Goal: Task Accomplishment & Management: Use online tool/utility

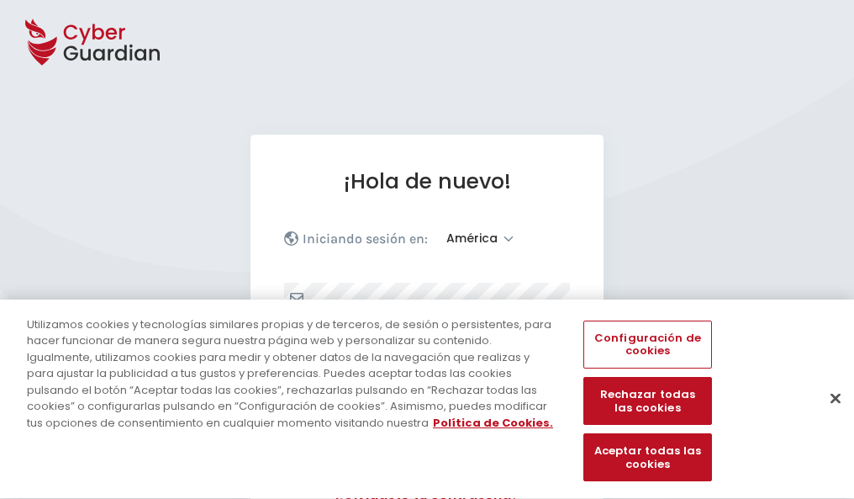
select select "América"
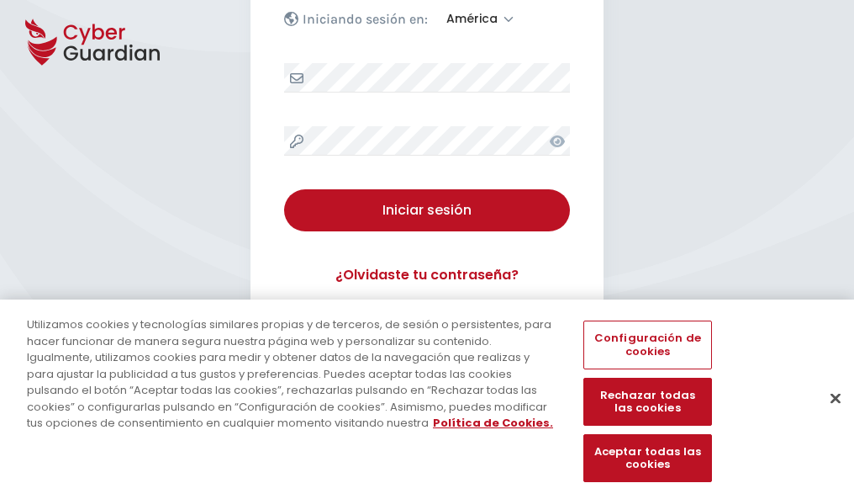
click at [827, 415] on button "Cerrar" at bounding box center [835, 397] width 37 height 37
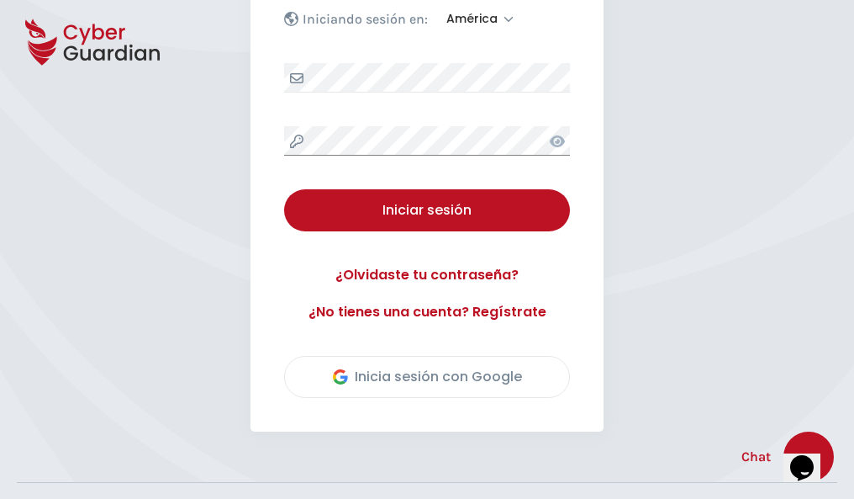
scroll to position [382, 0]
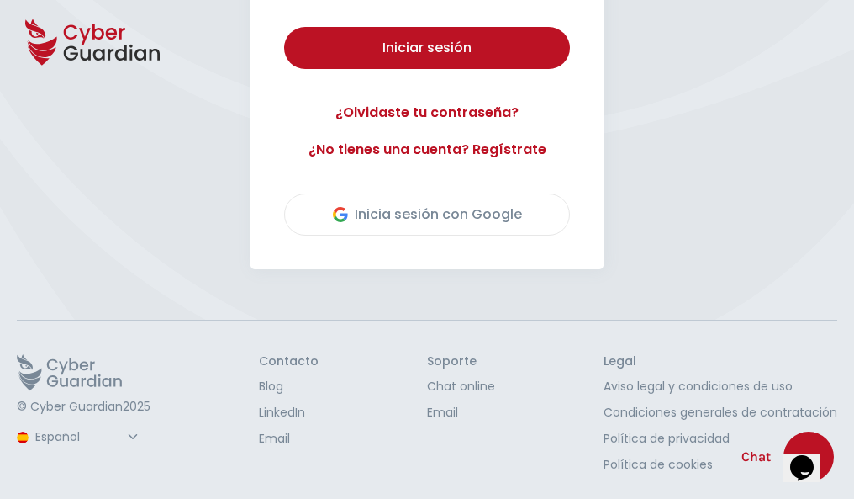
click at [284, 27] on button "Iniciar sesión" at bounding box center [427, 48] width 286 height 42
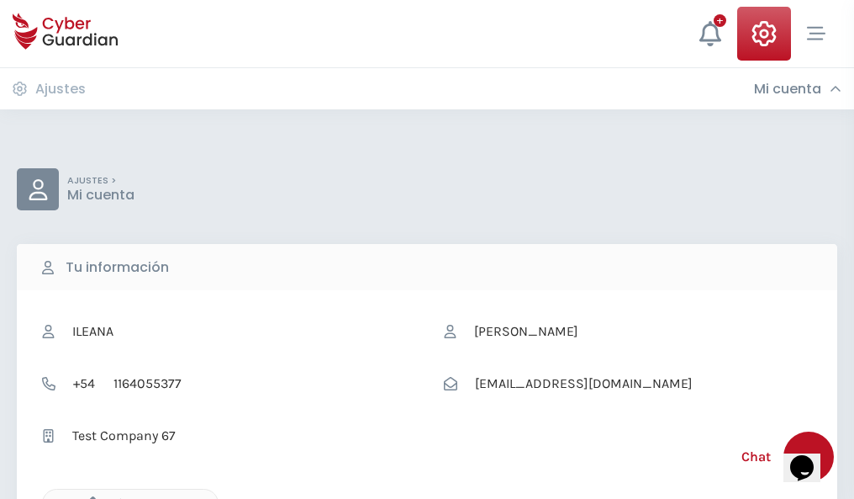
click at [88, 497] on icon "button" at bounding box center [89, 503] width 14 height 14
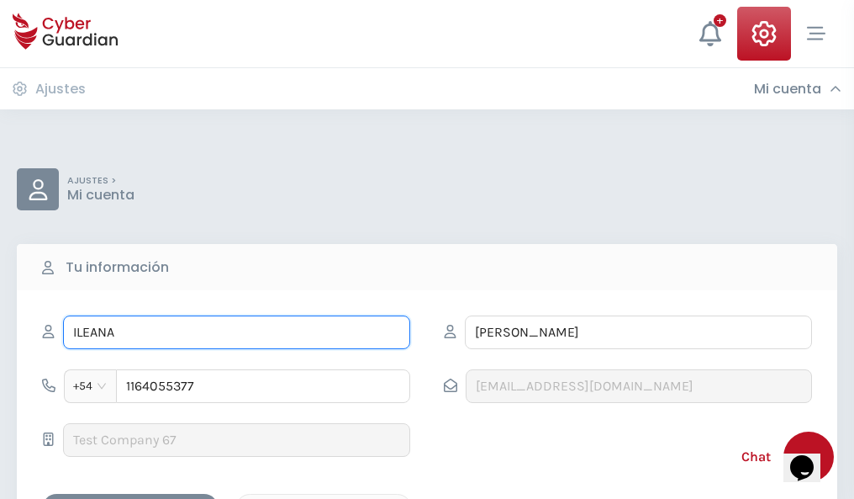
click at [236, 332] on input "ILEANA" at bounding box center [236, 332] width 347 height 34
type input "I"
type input "Francisco"
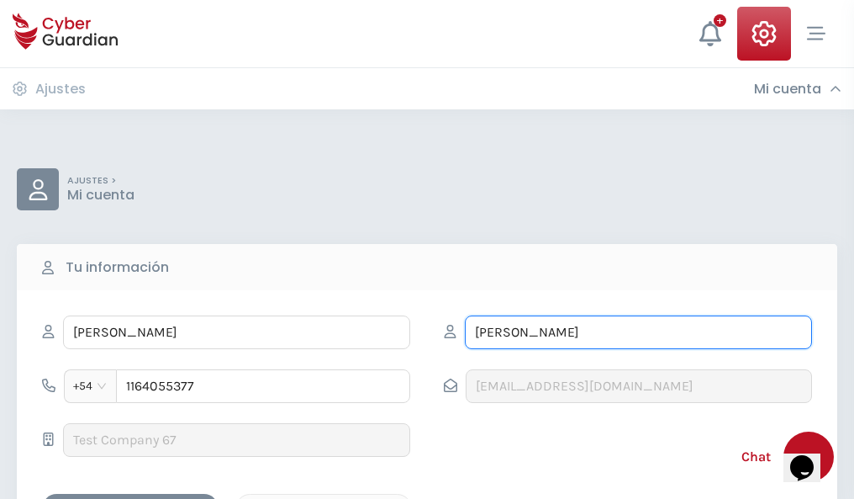
click at [638, 332] on input "CORREA" at bounding box center [638, 332] width 347 height 34
type input "C"
type input "Carrasco"
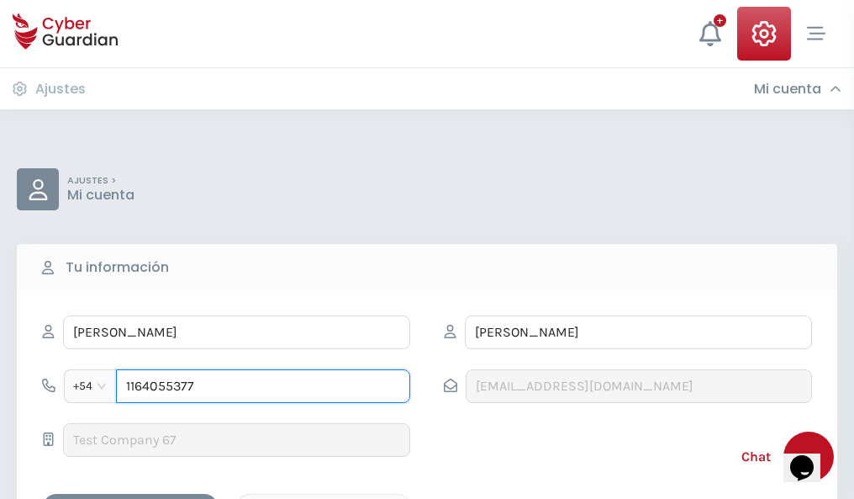
click at [263, 386] on input "1164055377" at bounding box center [263, 386] width 294 height 34
type input "1"
type input "4882639385"
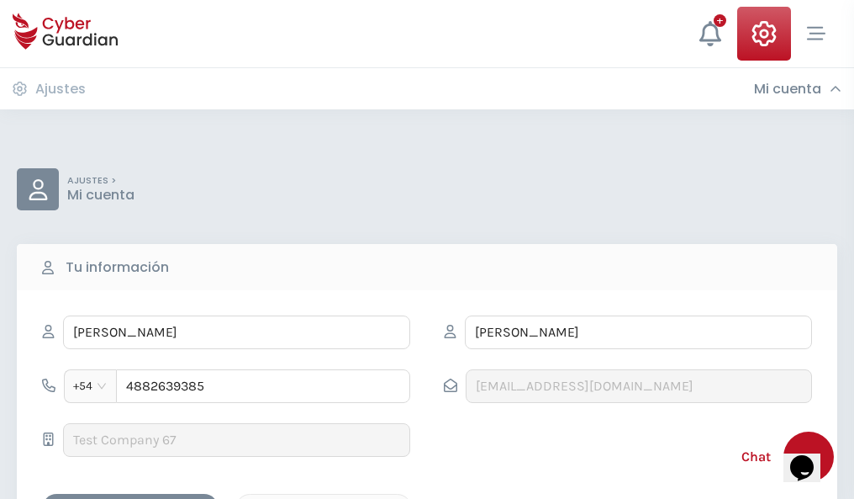
click at [324, 498] on div "Cancelar" at bounding box center [324, 508] width 150 height 21
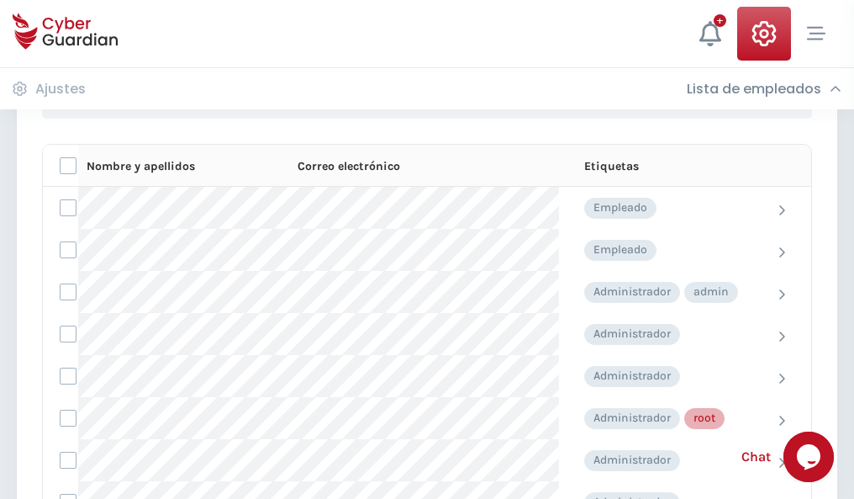
scroll to position [846, 0]
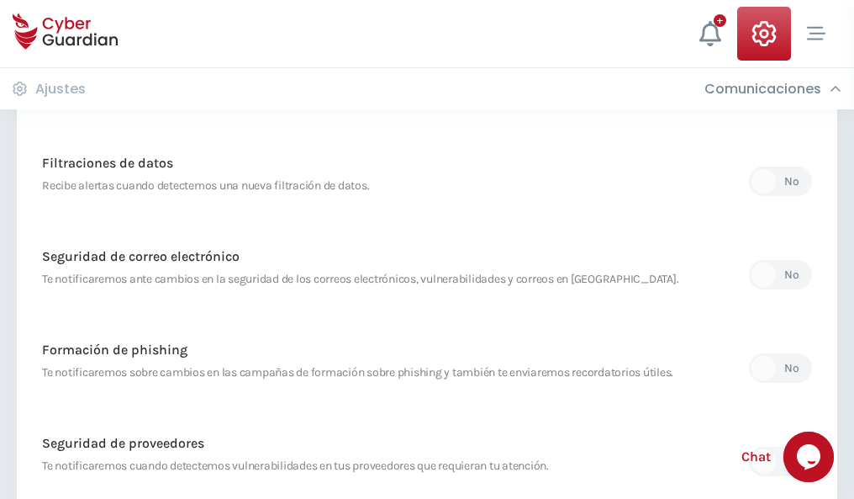
scroll to position [885, 0]
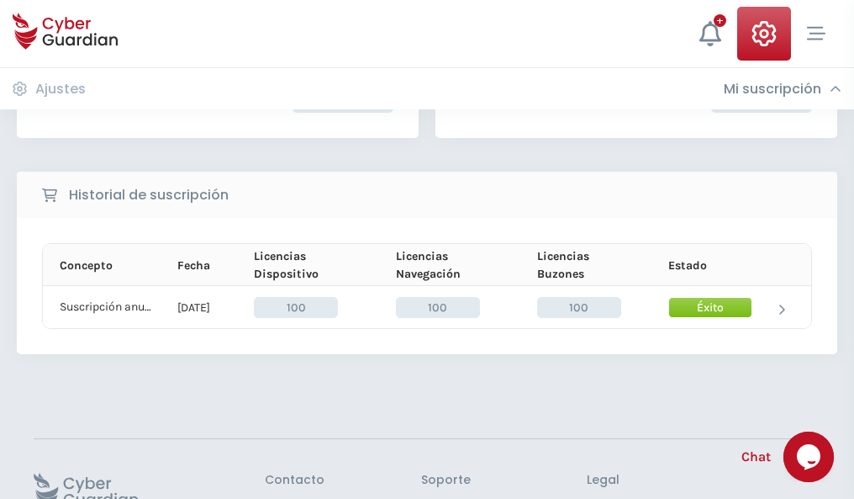
scroll to position [426, 0]
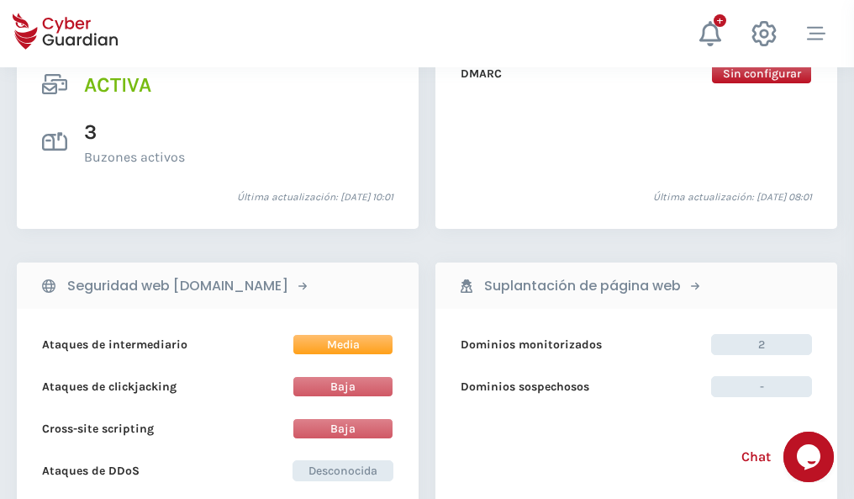
scroll to position [1708, 0]
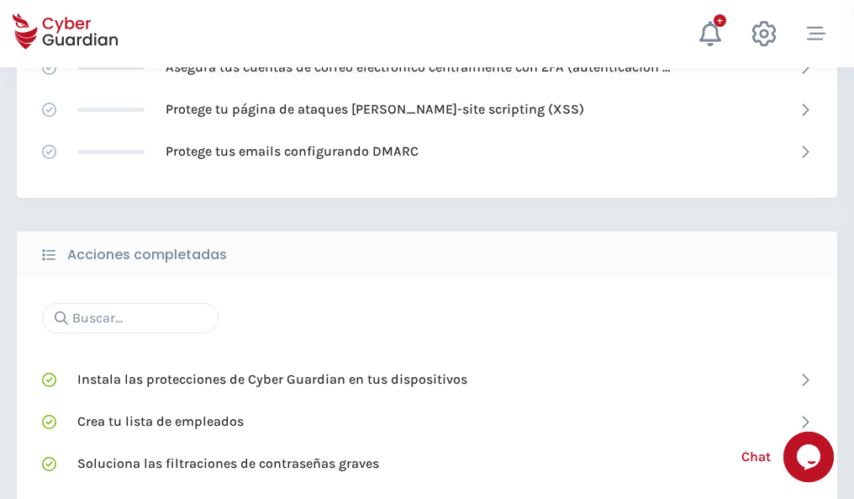
scroll to position [1120, 0]
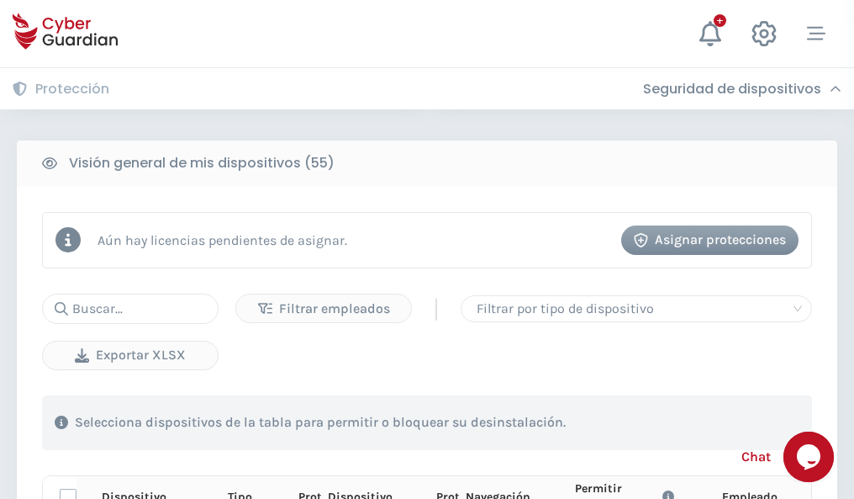
scroll to position [1485, 0]
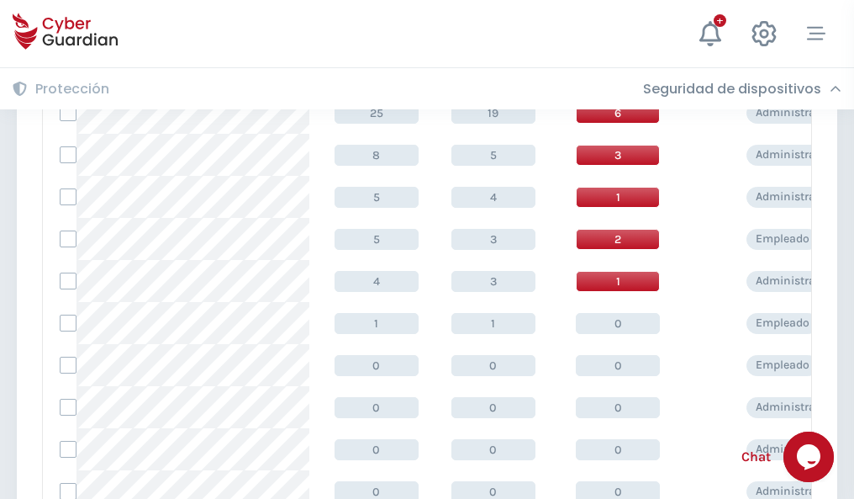
scroll to position [847, 0]
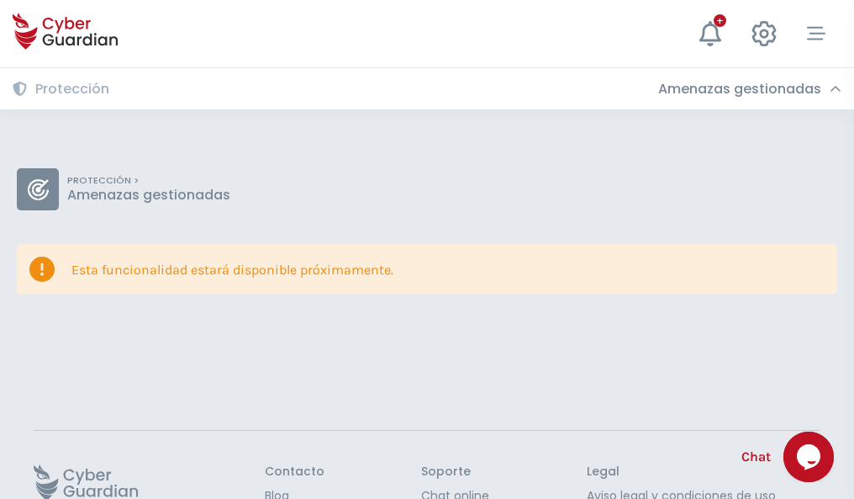
scroll to position [109, 0]
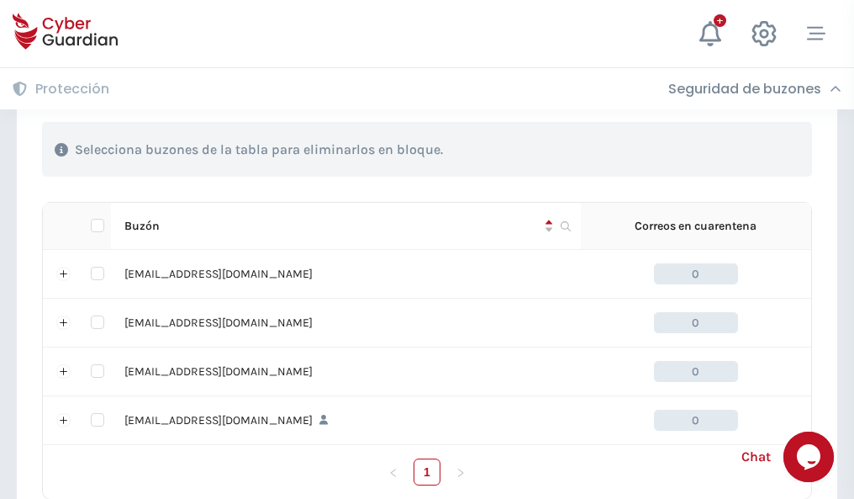
scroll to position [828, 0]
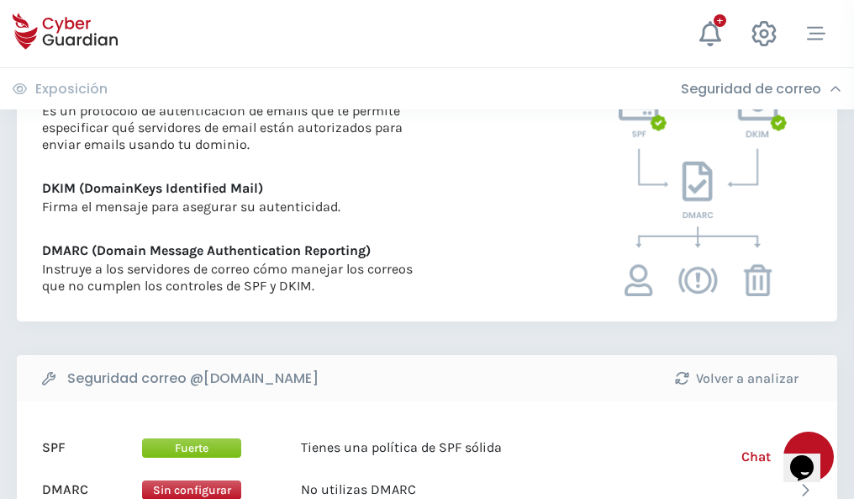
scroll to position [907, 0]
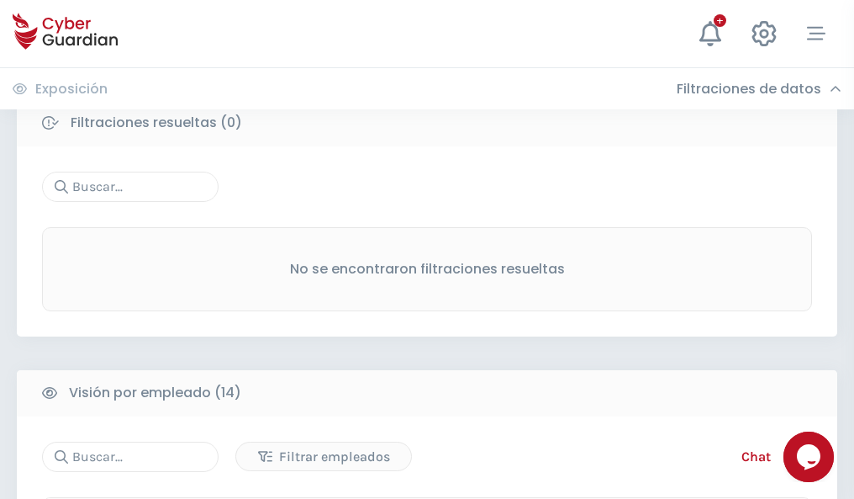
scroll to position [1518, 0]
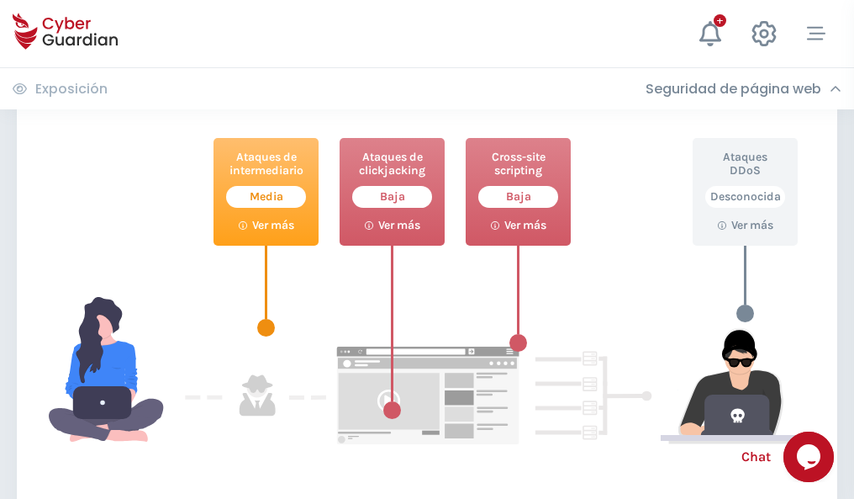
scroll to position [915, 0]
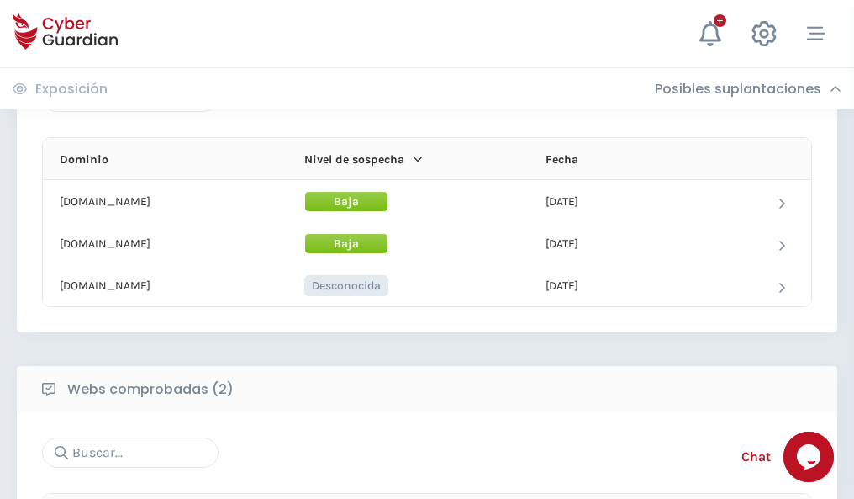
scroll to position [1009, 0]
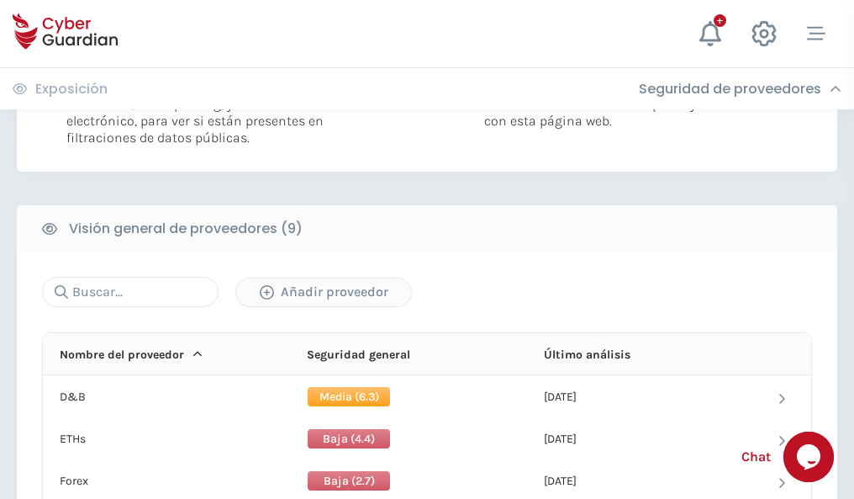
scroll to position [1210, 0]
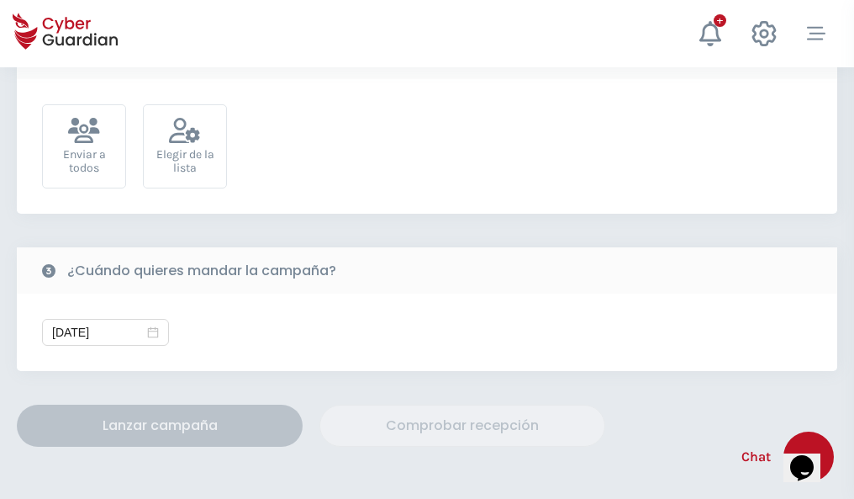
scroll to position [615, 0]
